Goal: Check status: Check status

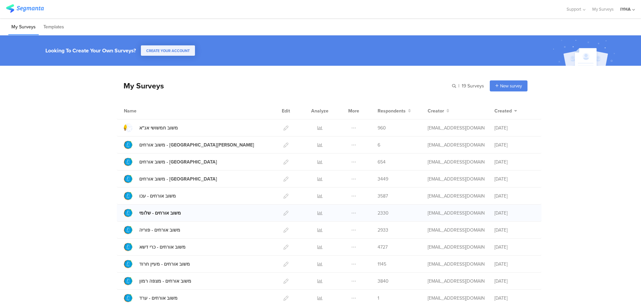
scroll to position [67, 0]
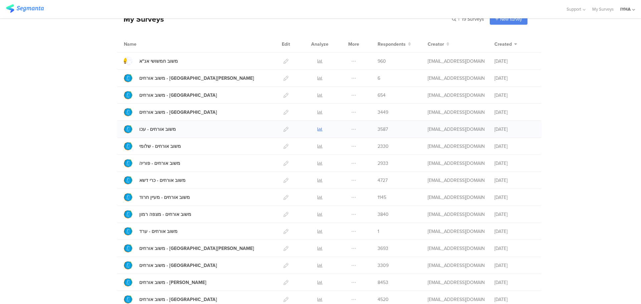
click at [318, 130] on icon at bounding box center [319, 129] width 5 height 5
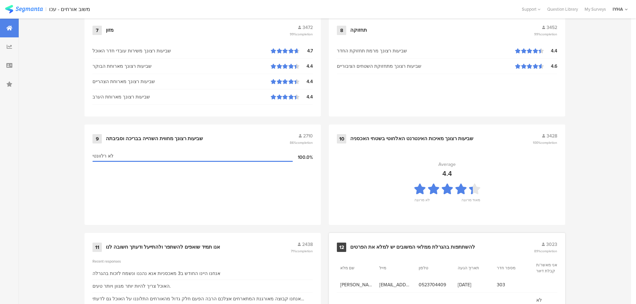
scroll to position [675, 0]
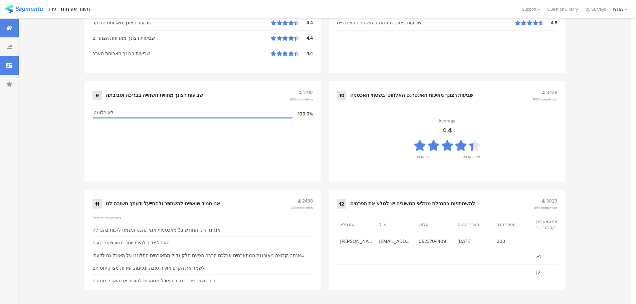
click at [6, 64] on div at bounding box center [9, 65] width 19 height 19
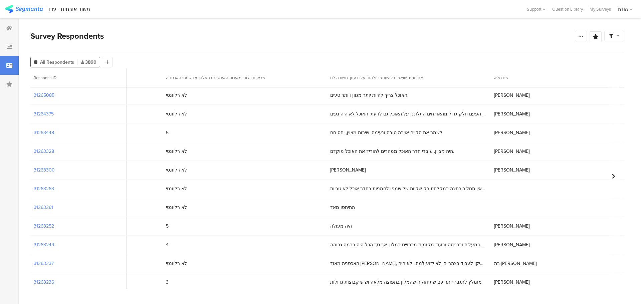
scroll to position [0, 2501]
